Goal: Information Seeking & Learning: Find specific fact

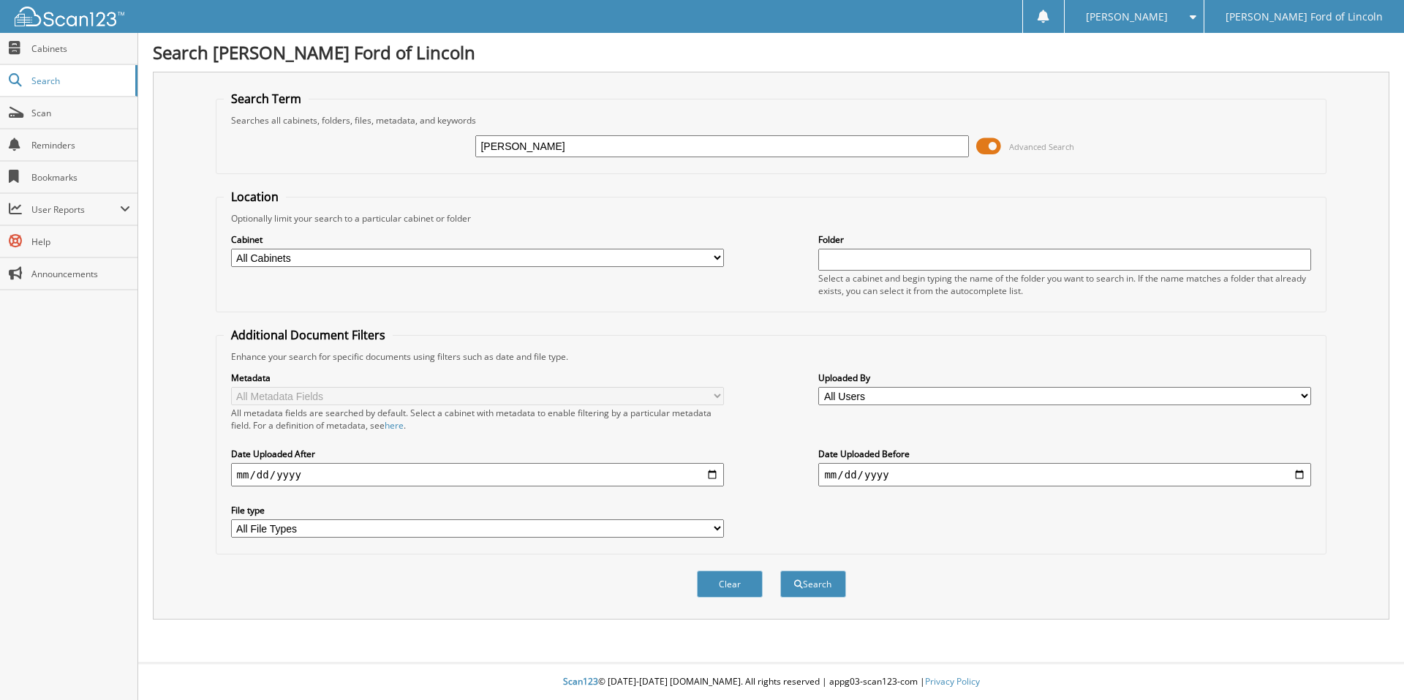
type input "[PERSON_NAME]"
click at [780, 570] on button "Search" at bounding box center [813, 583] width 66 height 27
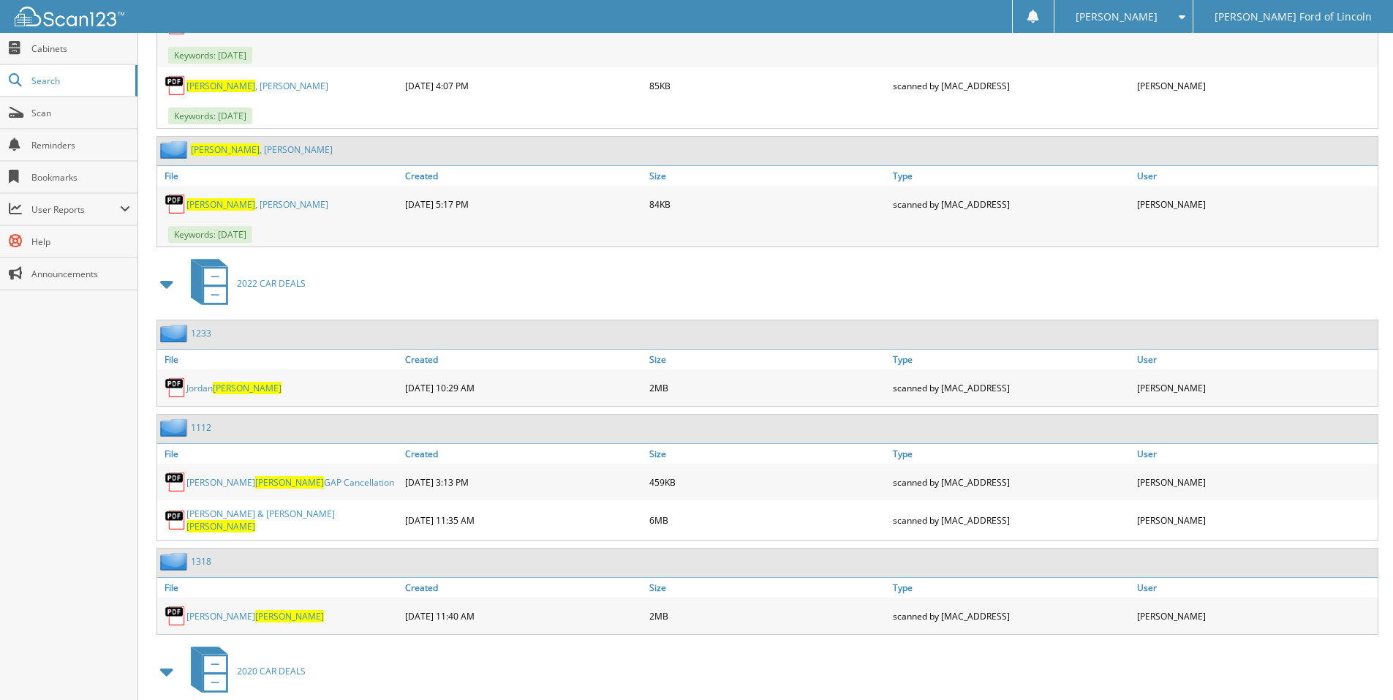
scroll to position [5851, 0]
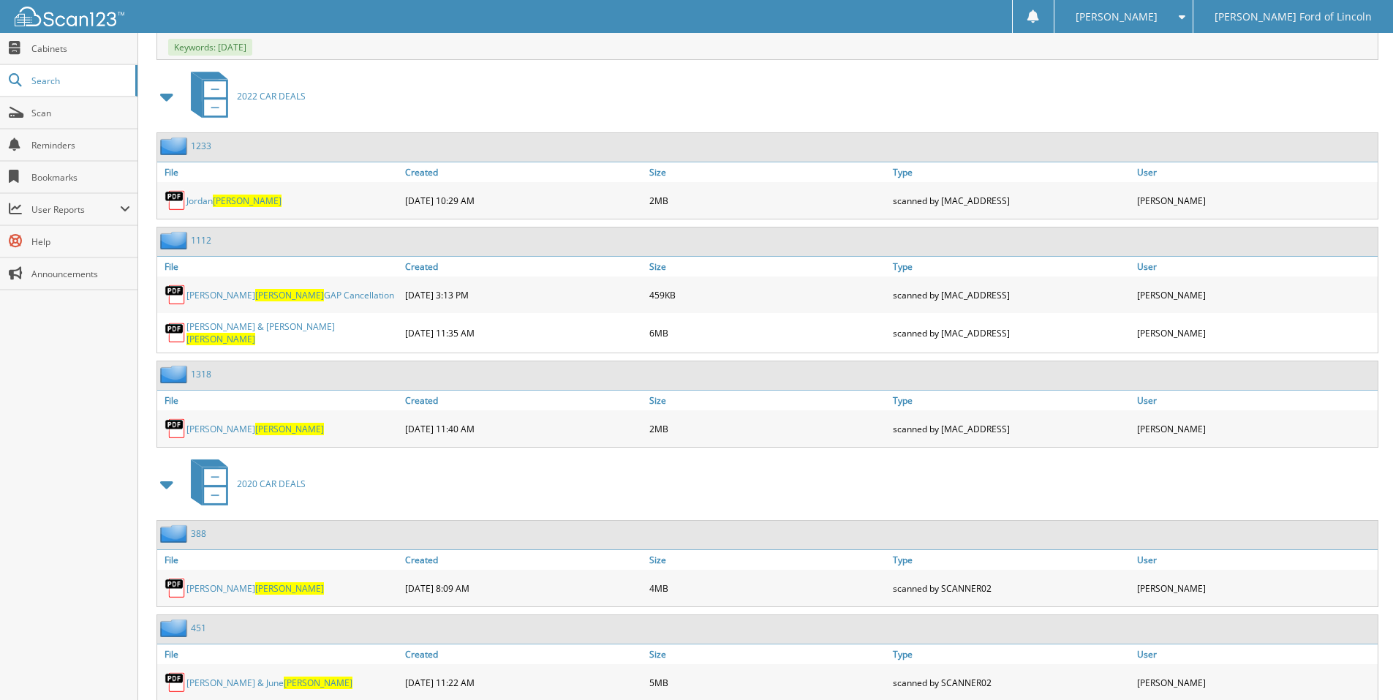
click at [231, 331] on link "[PERSON_NAME] & [PERSON_NAME]" at bounding box center [291, 332] width 211 height 25
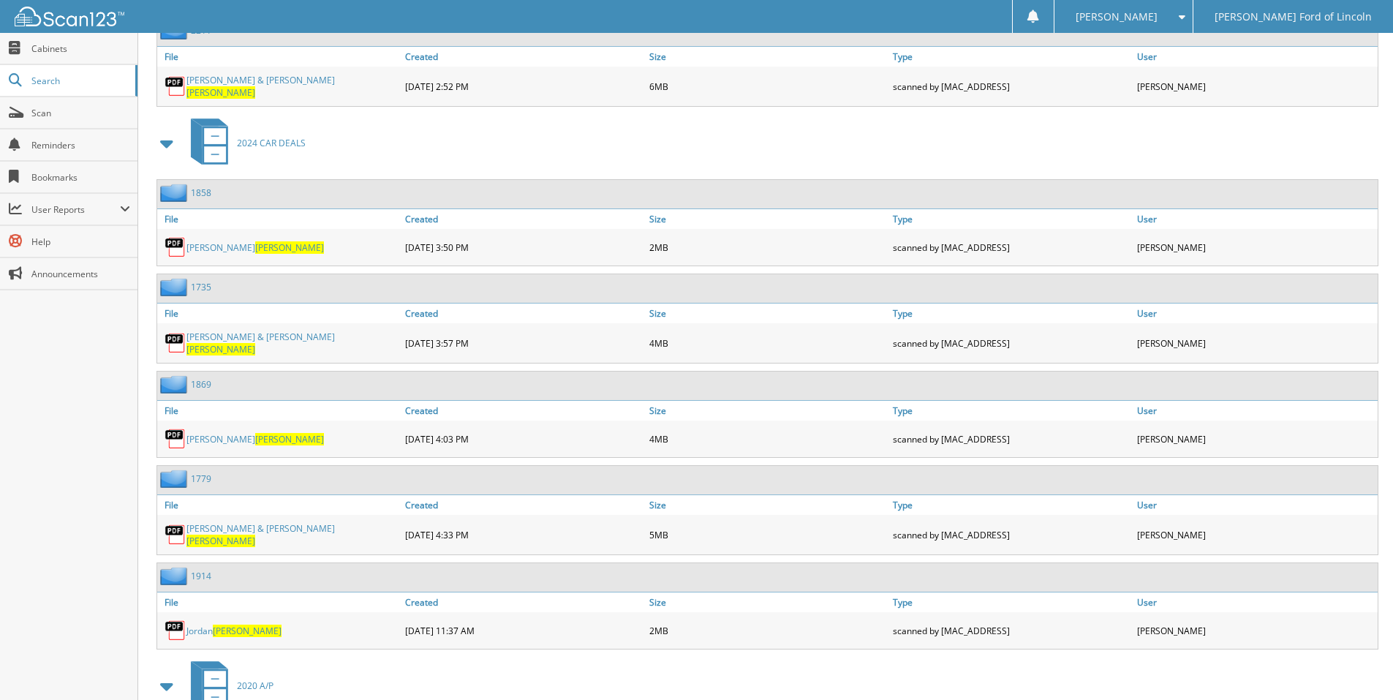
scroll to position [13164, 0]
click at [255, 342] on span "[PERSON_NAME]" at bounding box center [220, 348] width 69 height 12
